Goal: Check status: Check status

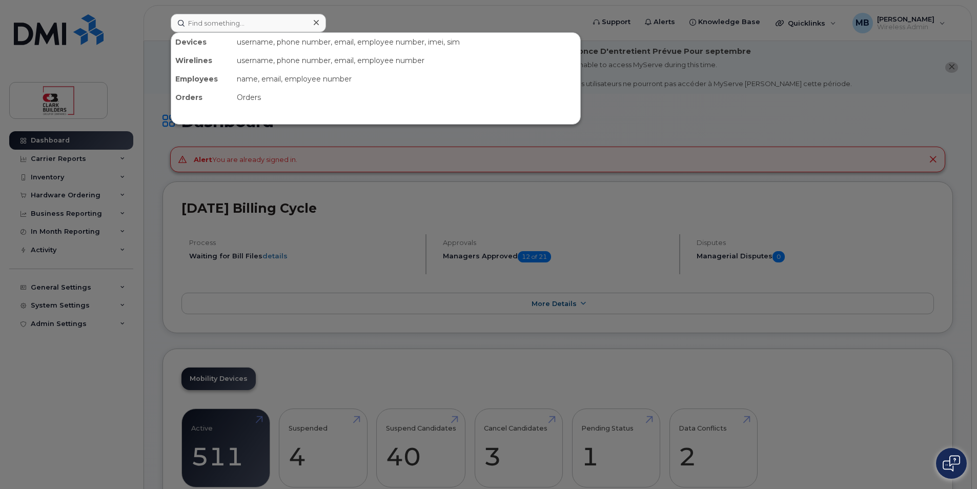
click at [221, 30] on input at bounding box center [248, 23] width 155 height 18
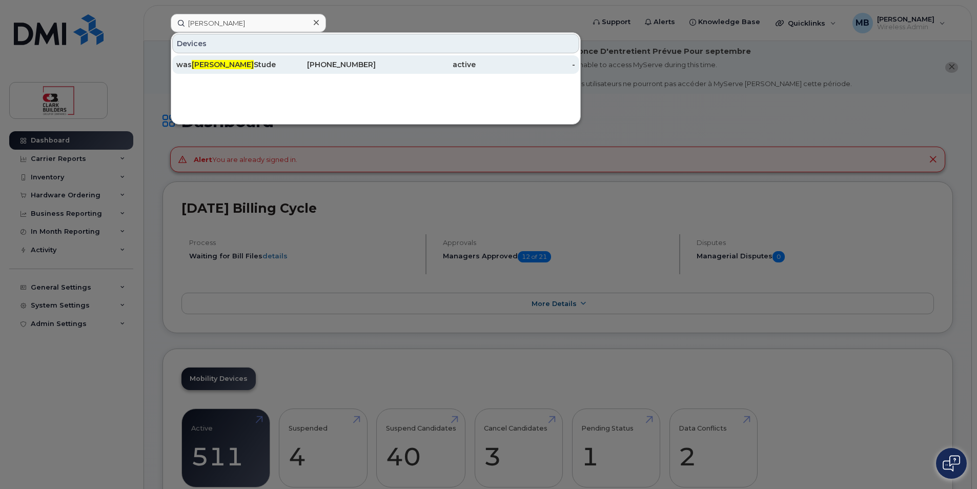
type input "[PERSON_NAME]"
click at [257, 67] on div "was [PERSON_NAME] Student --USE first" at bounding box center [226, 64] width 100 height 10
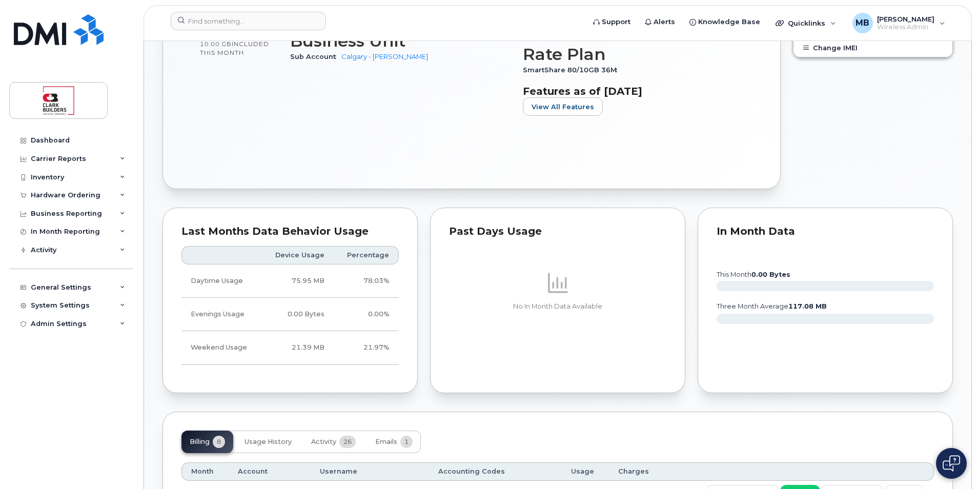
scroll to position [666, 0]
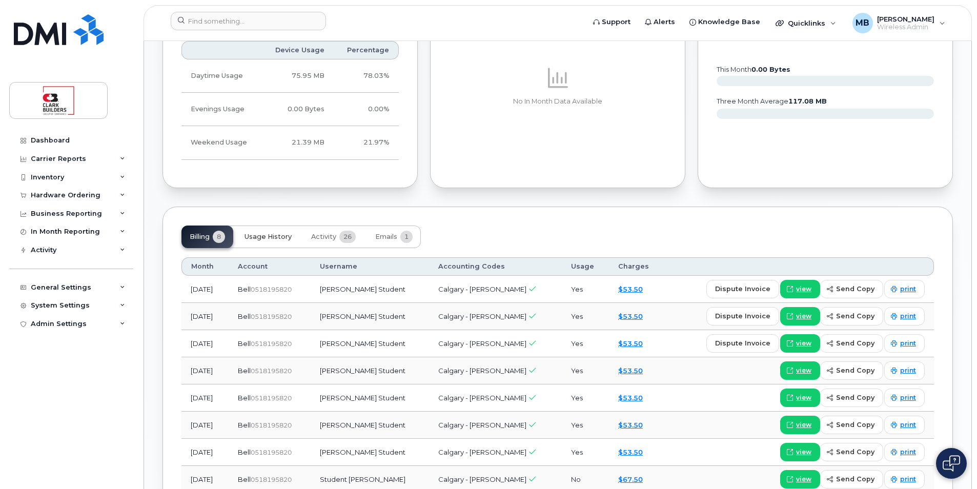
click at [273, 239] on span "Usage History" at bounding box center [267, 237] width 47 height 8
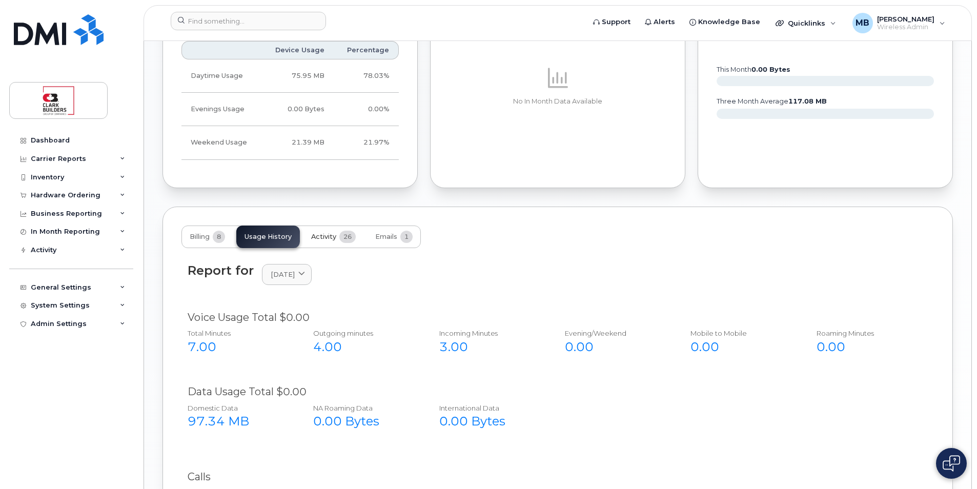
click at [328, 240] on span "Activity" at bounding box center [323, 237] width 25 height 8
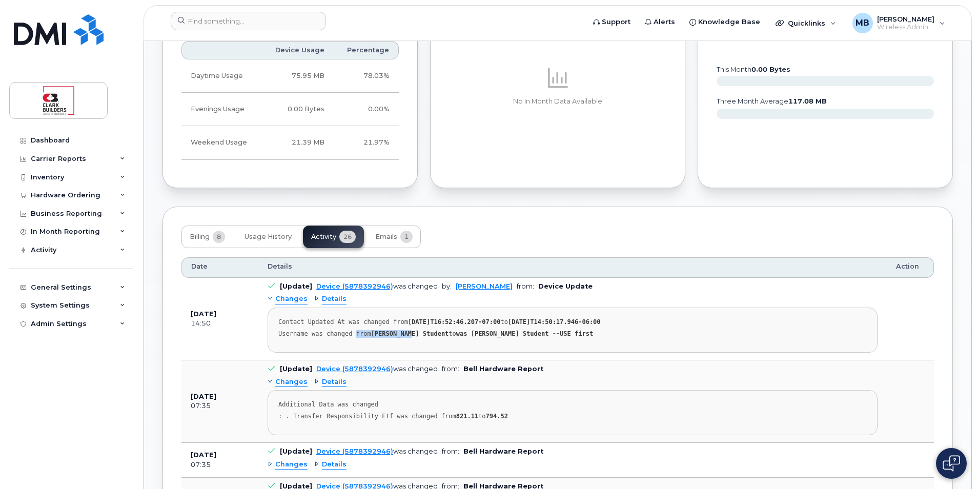
drag, startPoint x: 351, startPoint y: 334, endPoint x: 409, endPoint y: 334, distance: 57.4
click at [408, 334] on div "Username was changed from Arya Patel Student to was Arya Patel Student --USE fi…" at bounding box center [572, 334] width 588 height 8
drag, startPoint x: 409, startPoint y: 334, endPoint x: 426, endPoint y: 336, distance: 17.0
click at [417, 334] on strong "Arya Patel Student" at bounding box center [410, 333] width 78 height 7
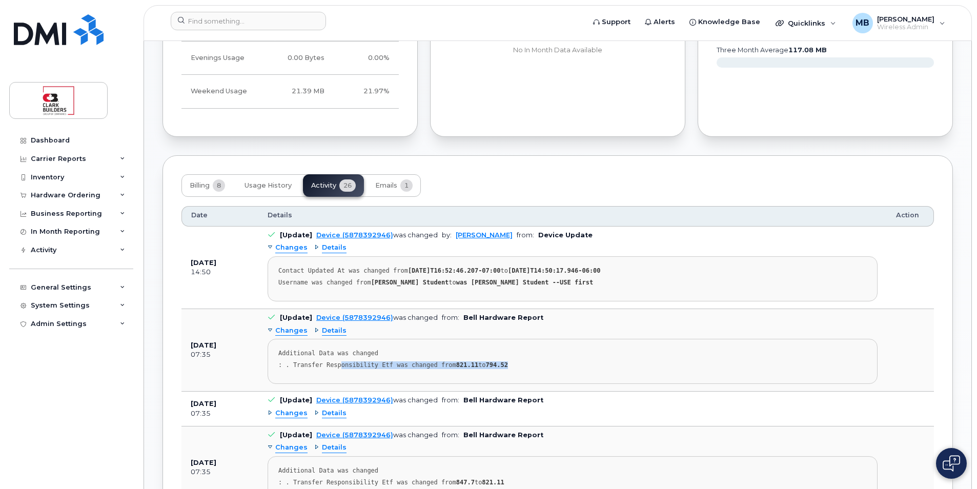
drag, startPoint x: 335, startPoint y: 362, endPoint x: 518, endPoint y: 361, distance: 182.9
click at [518, 361] on div ": . Transfer Responsibility Etf was changed from 821.11 to 794.52" at bounding box center [572, 365] width 588 height 8
drag, startPoint x: 518, startPoint y: 361, endPoint x: 529, endPoint y: 371, distance: 14.9
click at [529, 371] on pre "Additional Data was changed : . Transfer Responsibility Etf was changed from 82…" at bounding box center [572, 361] width 610 height 45
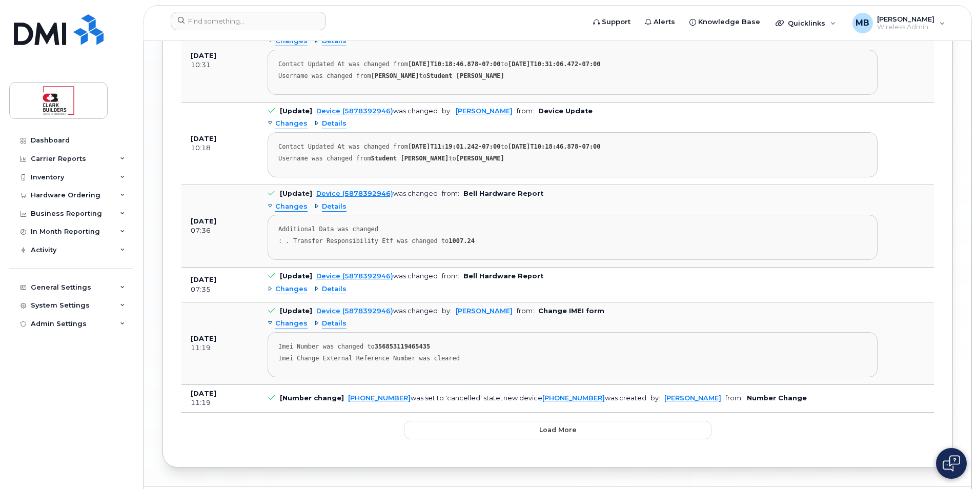
scroll to position [2079, 0]
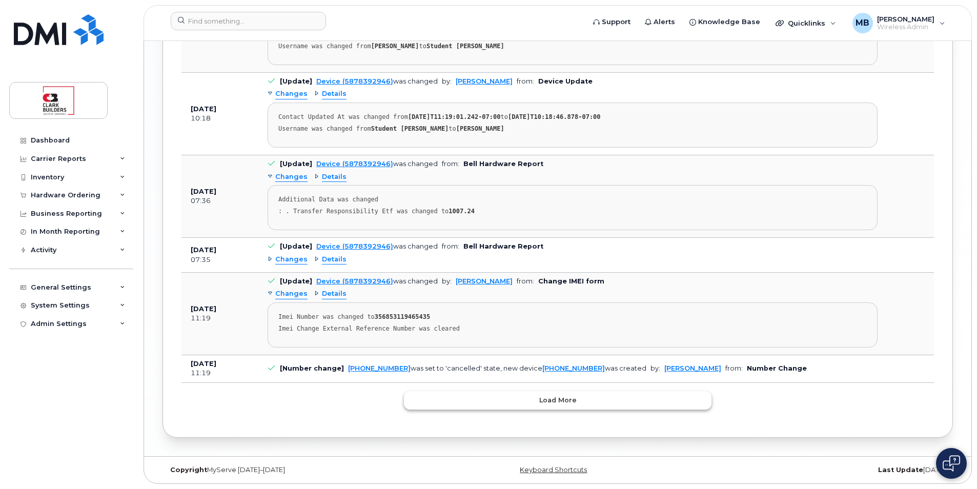
click at [541, 401] on span "Load more" at bounding box center [557, 400] width 37 height 10
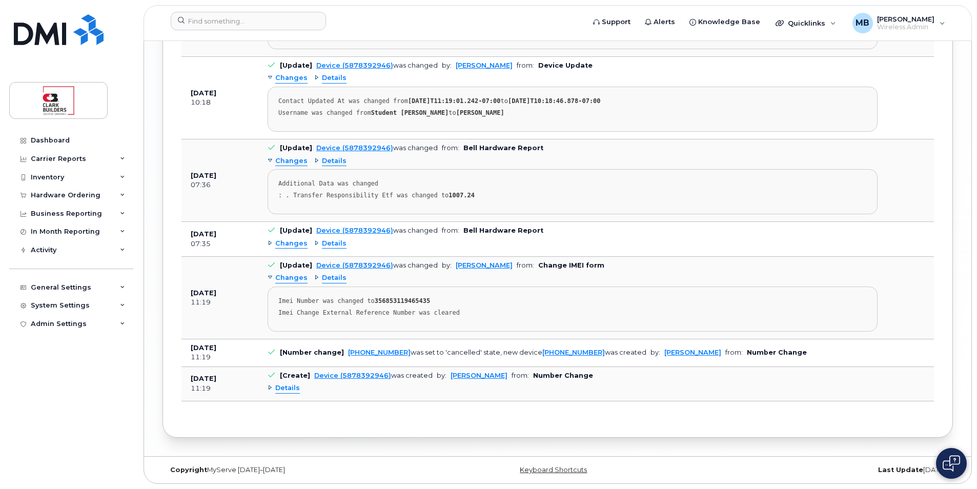
scroll to position [1993, 0]
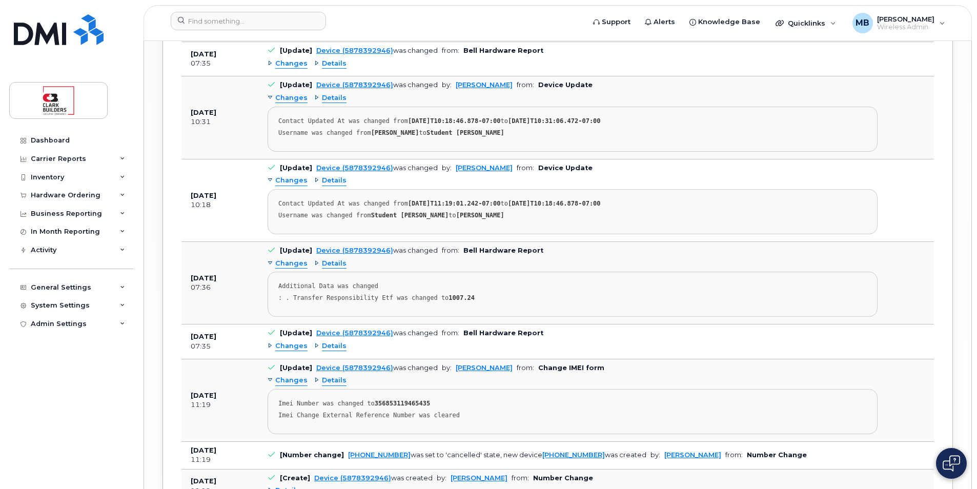
click at [291, 347] on span "Changes" at bounding box center [291, 346] width 32 height 10
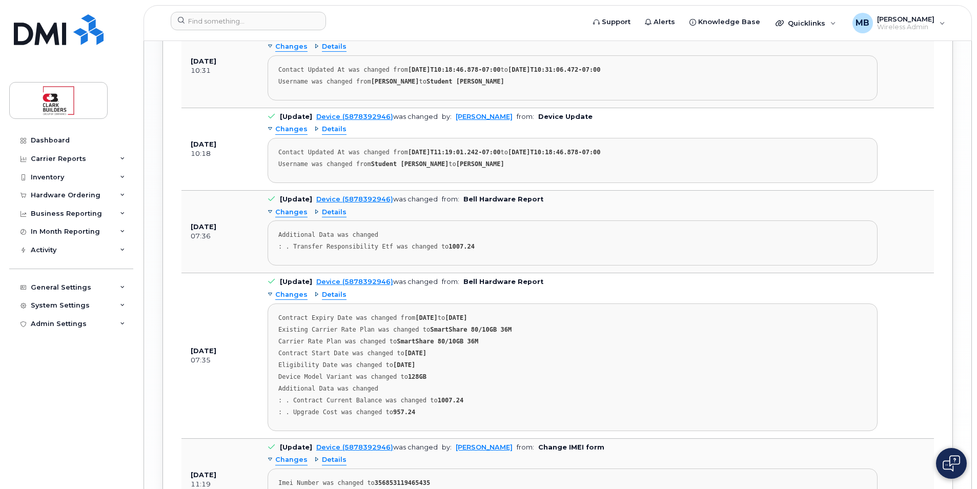
scroll to position [2198, 0]
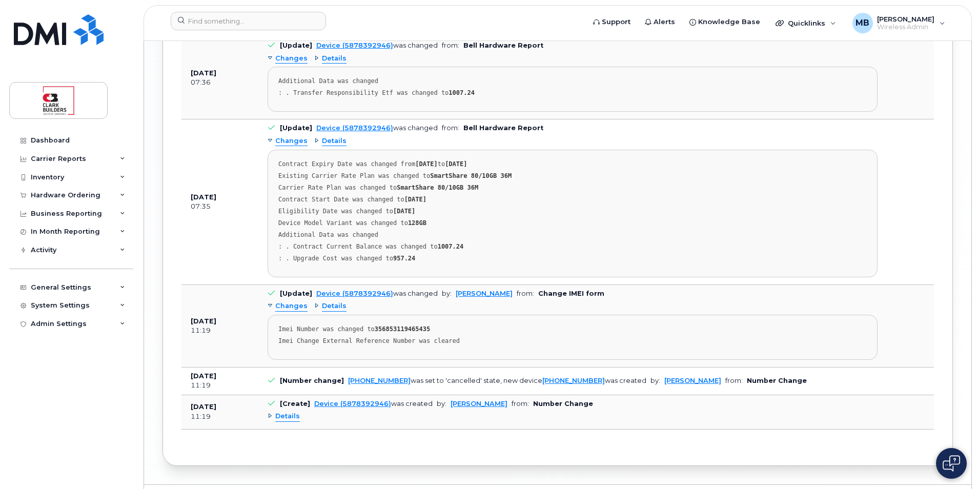
click at [286, 417] on span "Details" at bounding box center [287, 416] width 25 height 10
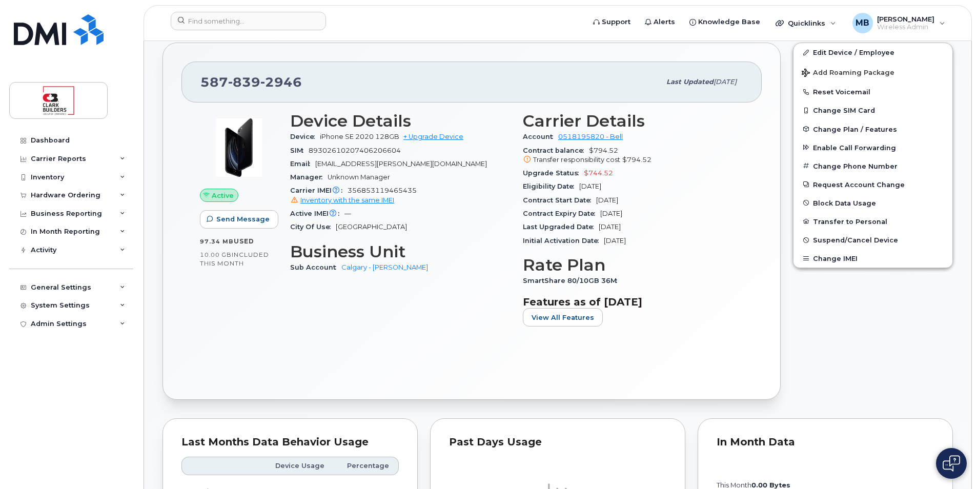
scroll to position [199, 0]
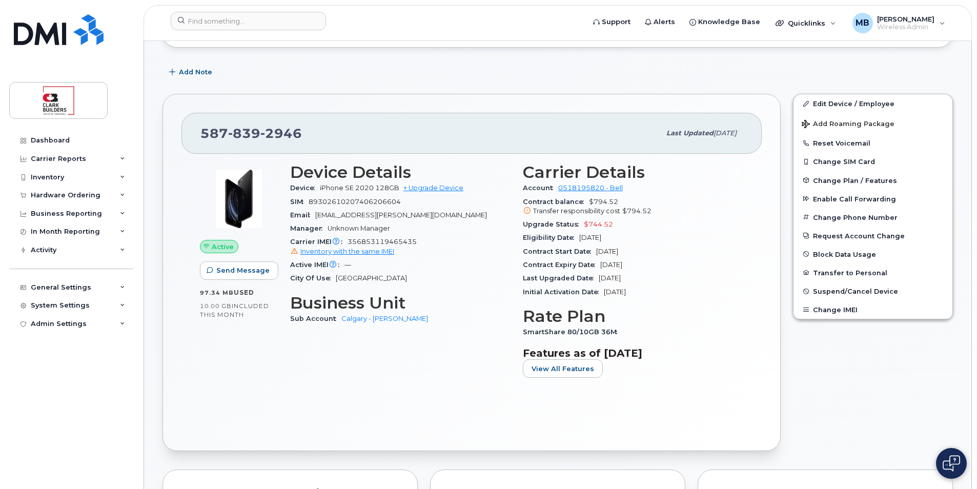
click at [433, 116] on div "587 839 2946 Last updated Sep 03, 2025" at bounding box center [471, 133] width 580 height 41
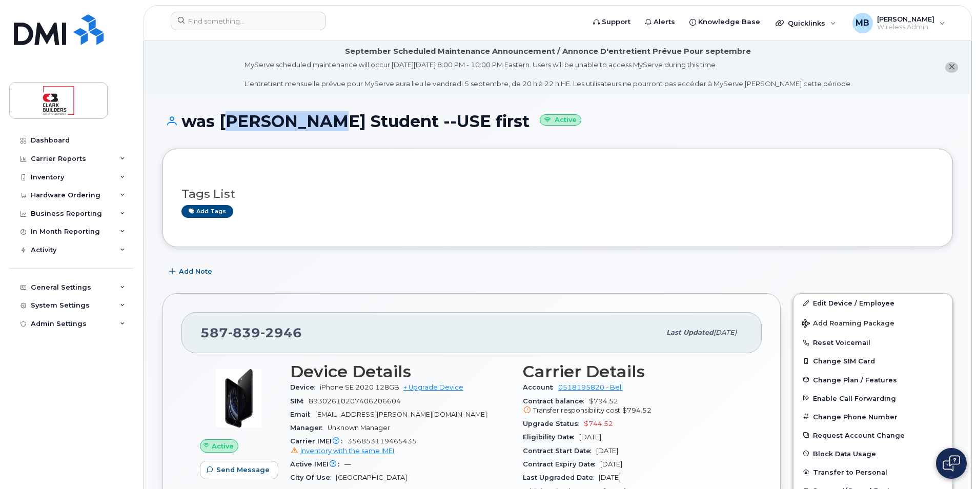
drag, startPoint x: 221, startPoint y: 119, endPoint x: 307, endPoint y: 123, distance: 86.2
click at [307, 123] on h1 "was Arya Patel Student --USE first Active" at bounding box center [557, 121] width 790 height 18
drag, startPoint x: 307, startPoint y: 123, endPoint x: 284, endPoint y: 124, distance: 22.5
copy h1 "[PERSON_NAME]"
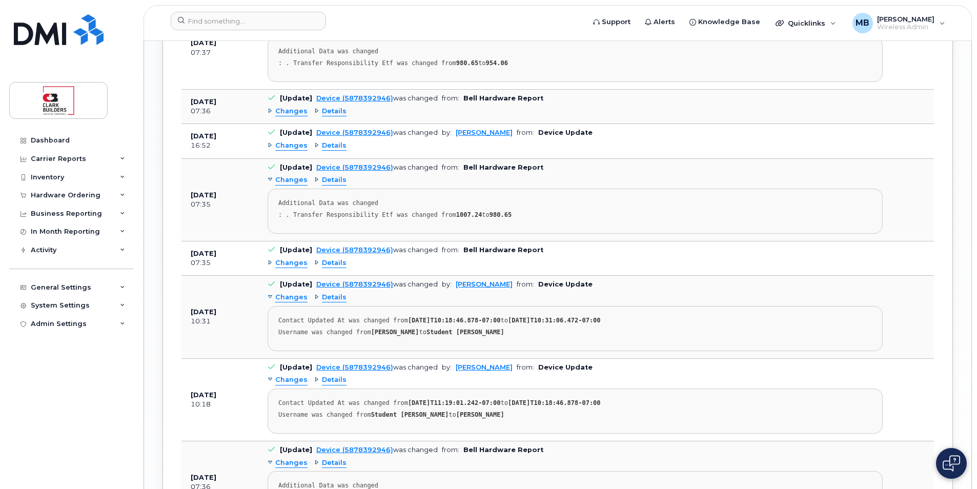
scroll to position [1742, 0]
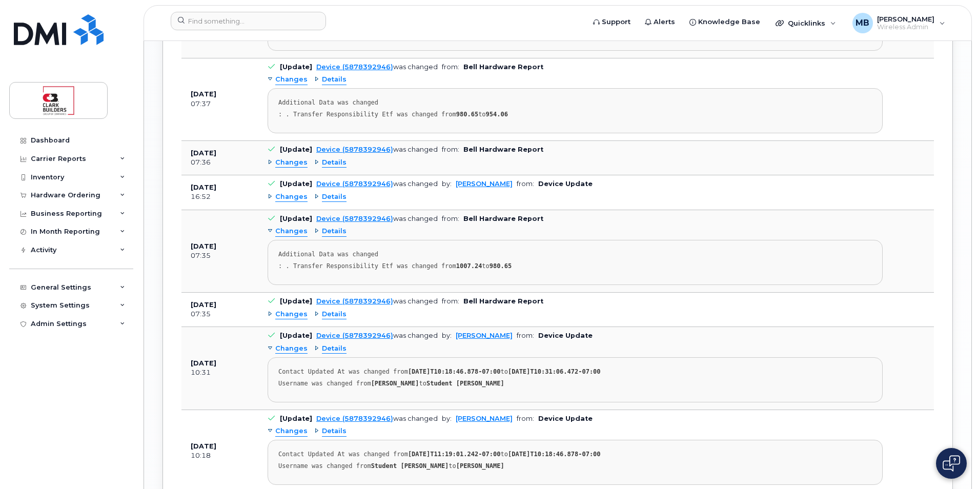
click at [289, 198] on span "Changes" at bounding box center [291, 197] width 32 height 10
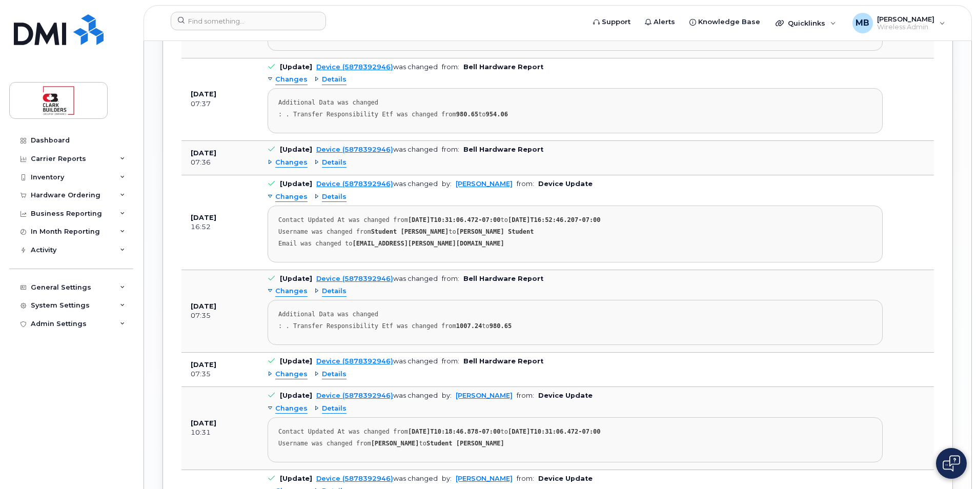
click at [289, 198] on span "Changes" at bounding box center [291, 197] width 32 height 10
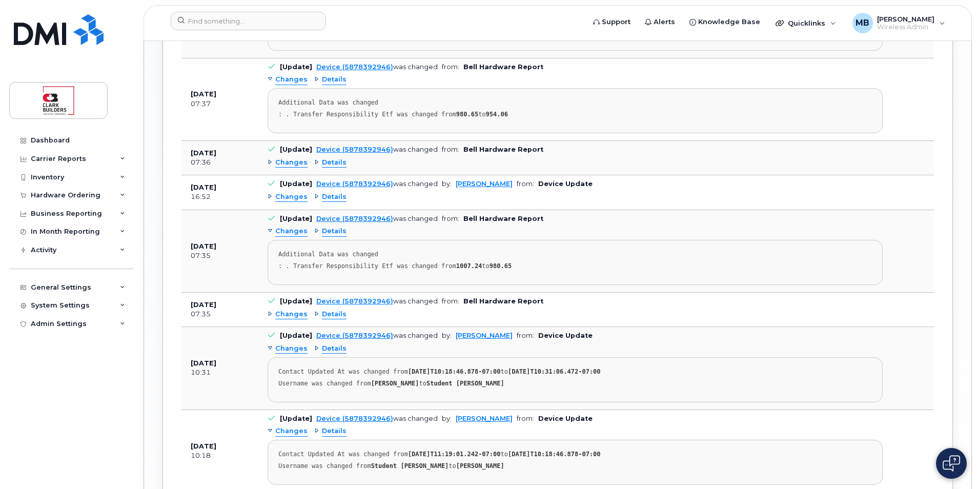
click at [292, 162] on span "Changes" at bounding box center [291, 163] width 32 height 10
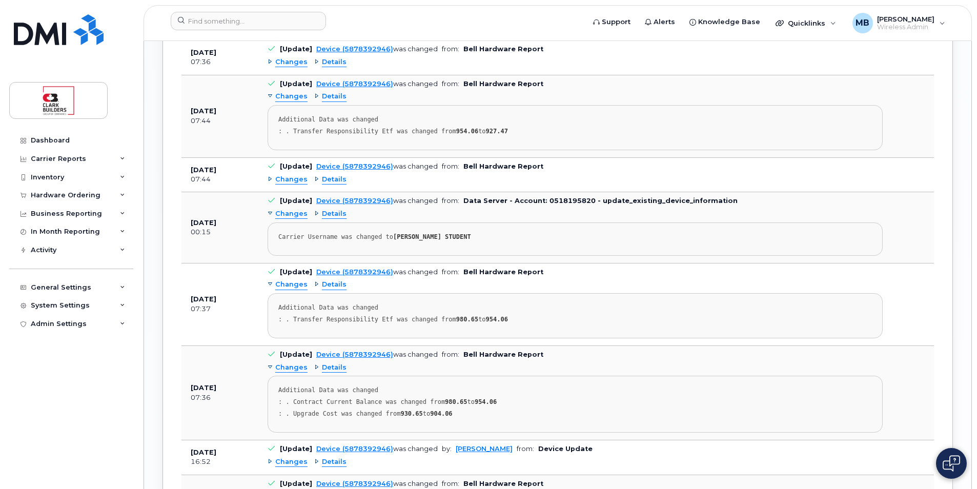
scroll to position [1486, 0]
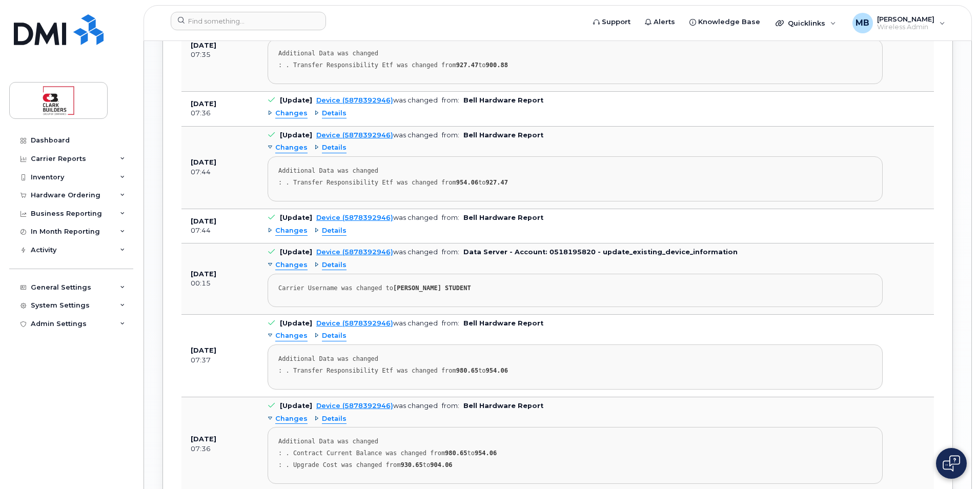
click at [293, 234] on span "Changes" at bounding box center [291, 231] width 32 height 10
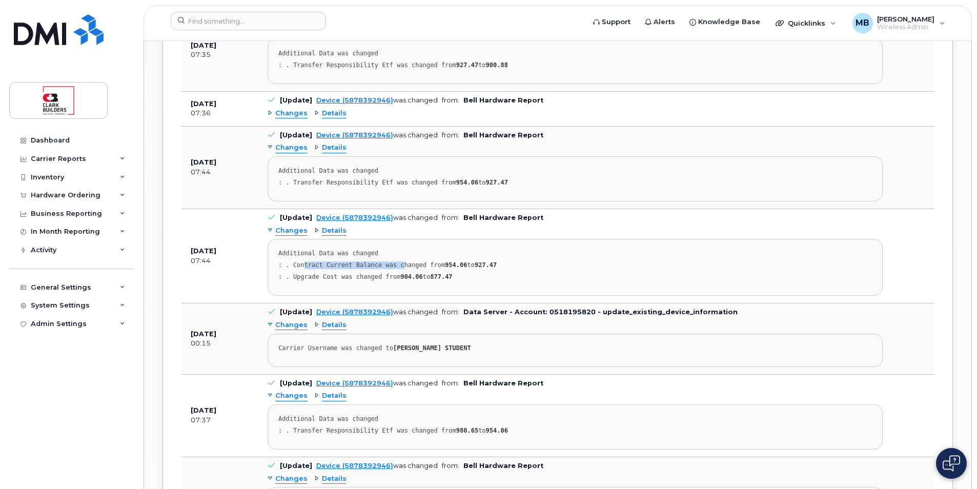
drag, startPoint x: 300, startPoint y: 262, endPoint x: 394, endPoint y: 262, distance: 93.8
click at [394, 262] on div ": . Contract Current Balance was changed from 954.06 to 927.47" at bounding box center [574, 265] width 593 height 8
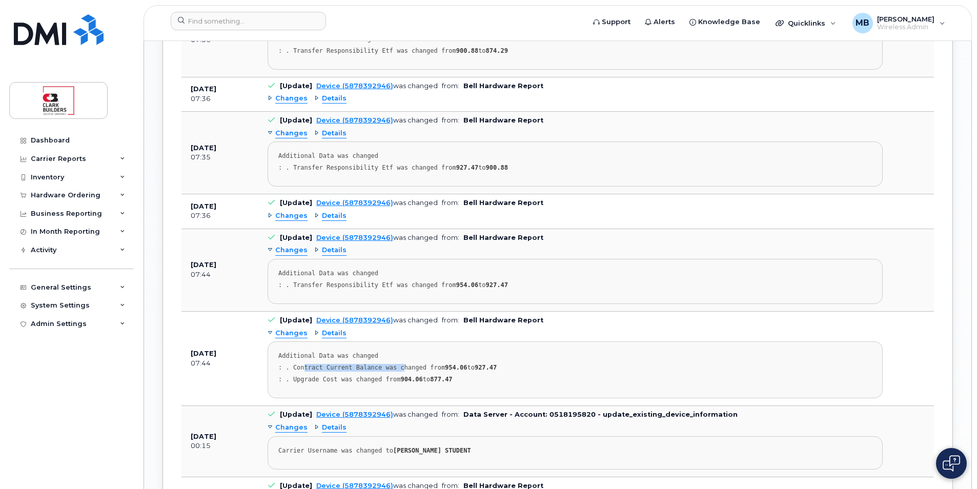
scroll to position [1332, 0]
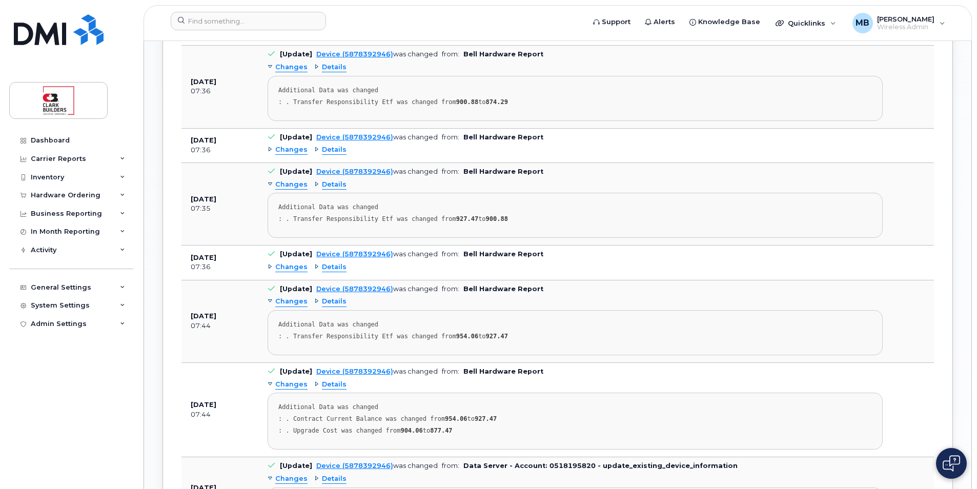
click at [291, 266] on span "Changes" at bounding box center [291, 267] width 32 height 10
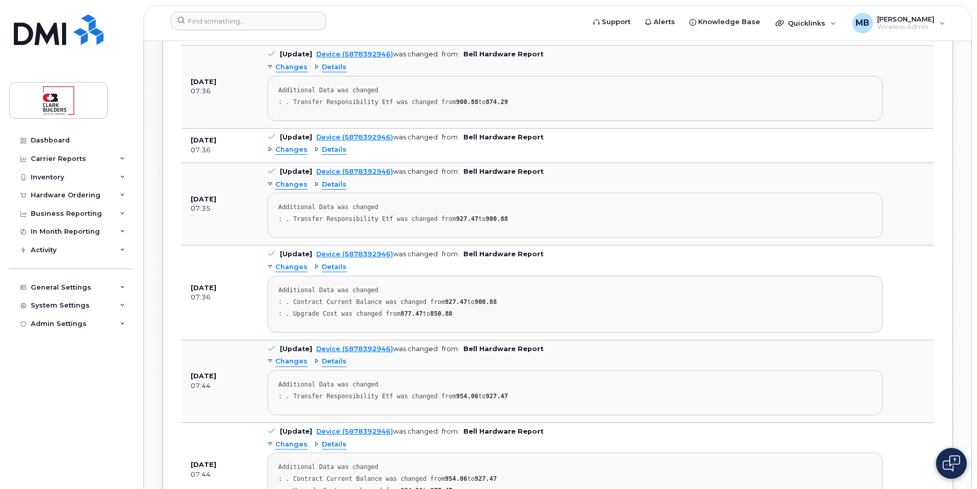
scroll to position [1230, 0]
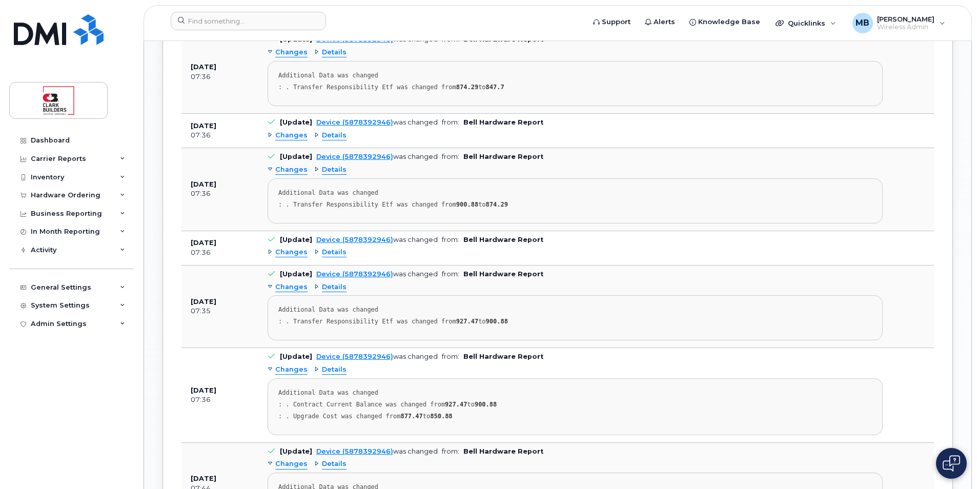
click at [288, 252] on span "Changes" at bounding box center [291, 252] width 32 height 10
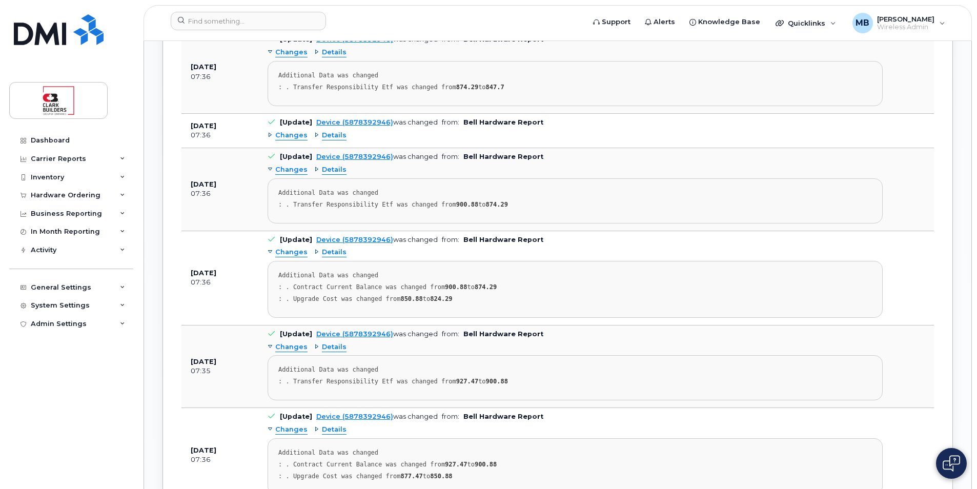
scroll to position [1127, 0]
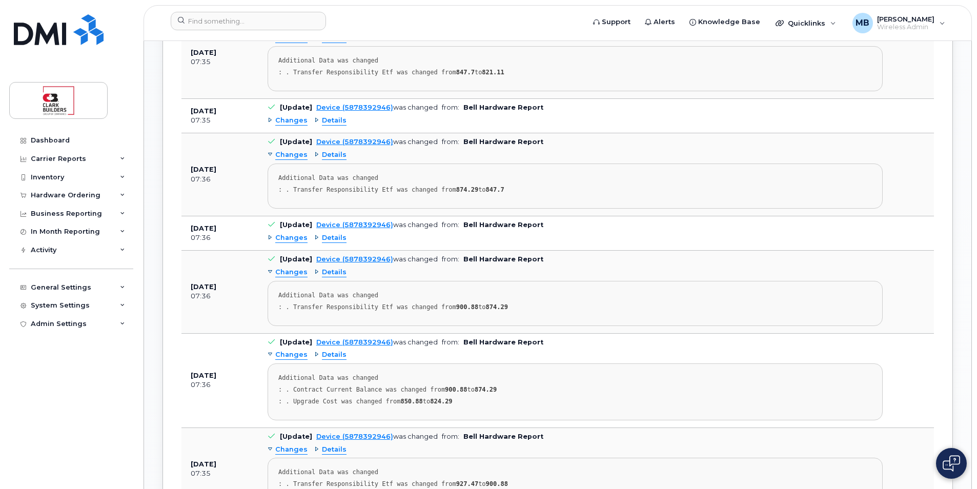
click at [289, 237] on span "Changes" at bounding box center [291, 238] width 32 height 10
